Goal: Navigation & Orientation: Find specific page/section

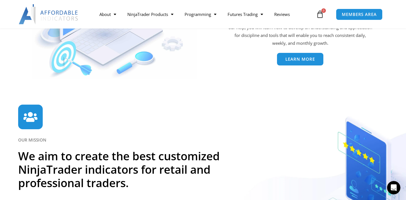
scroll to position [1277, 0]
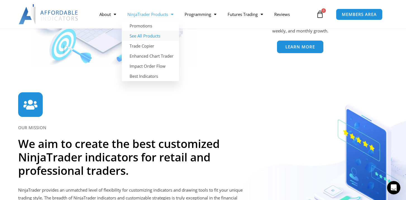
click at [148, 36] on link "See All Products" at bounding box center [150, 36] width 57 height 10
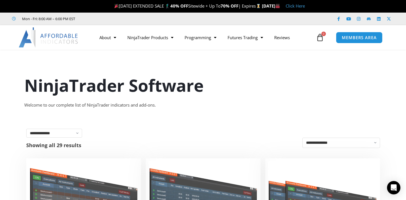
click at [70, 36] on img at bounding box center [49, 37] width 60 height 20
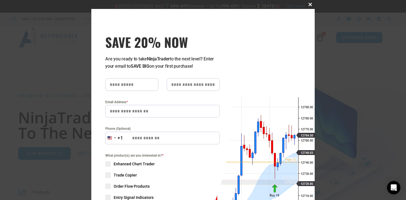
click at [308, 4] on span at bounding box center [310, 4] width 9 height 3
